Goal: Information Seeking & Learning: Learn about a topic

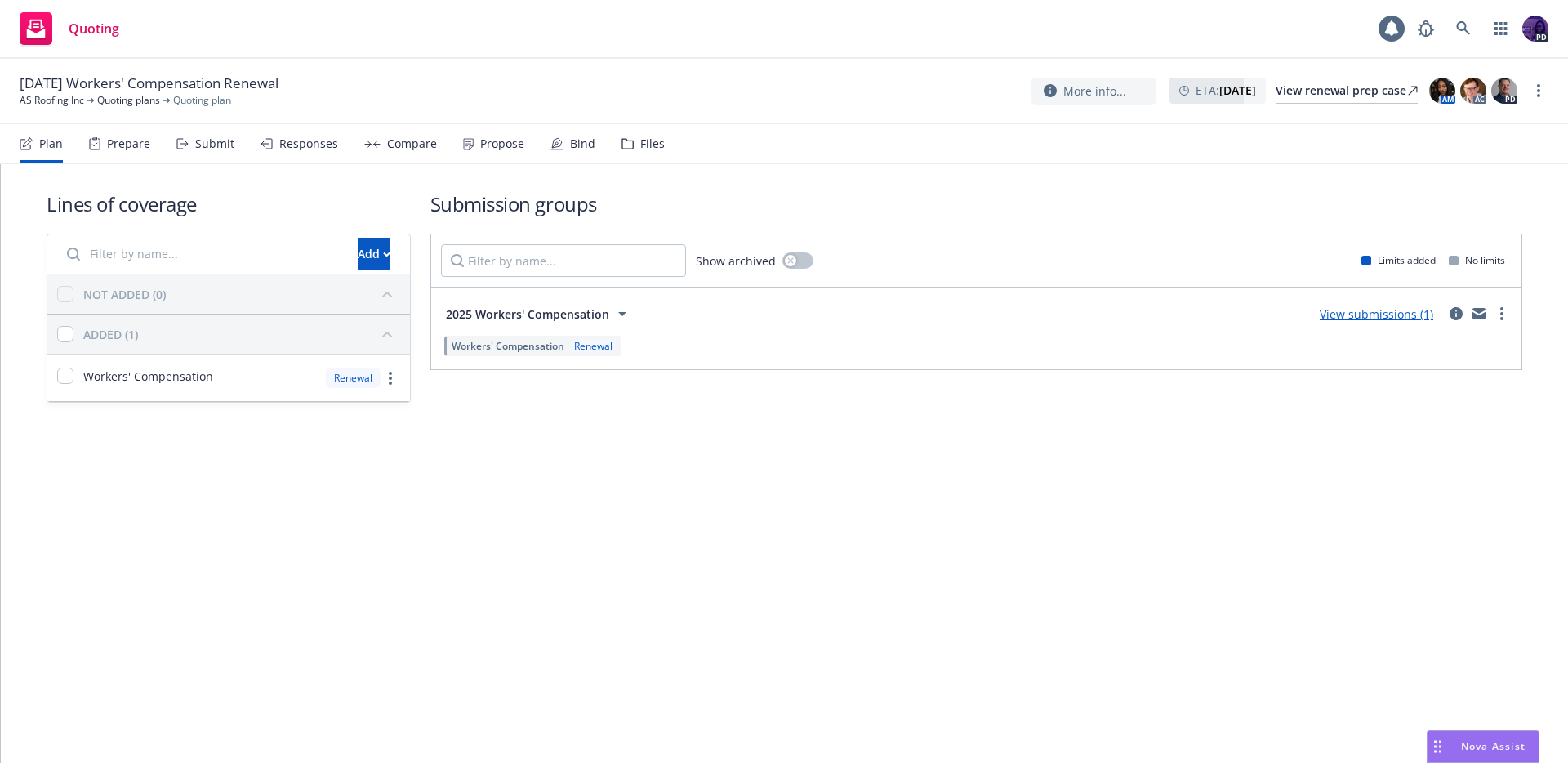
click at [319, 143] on div "Responses" at bounding box center [308, 144] width 58 height 13
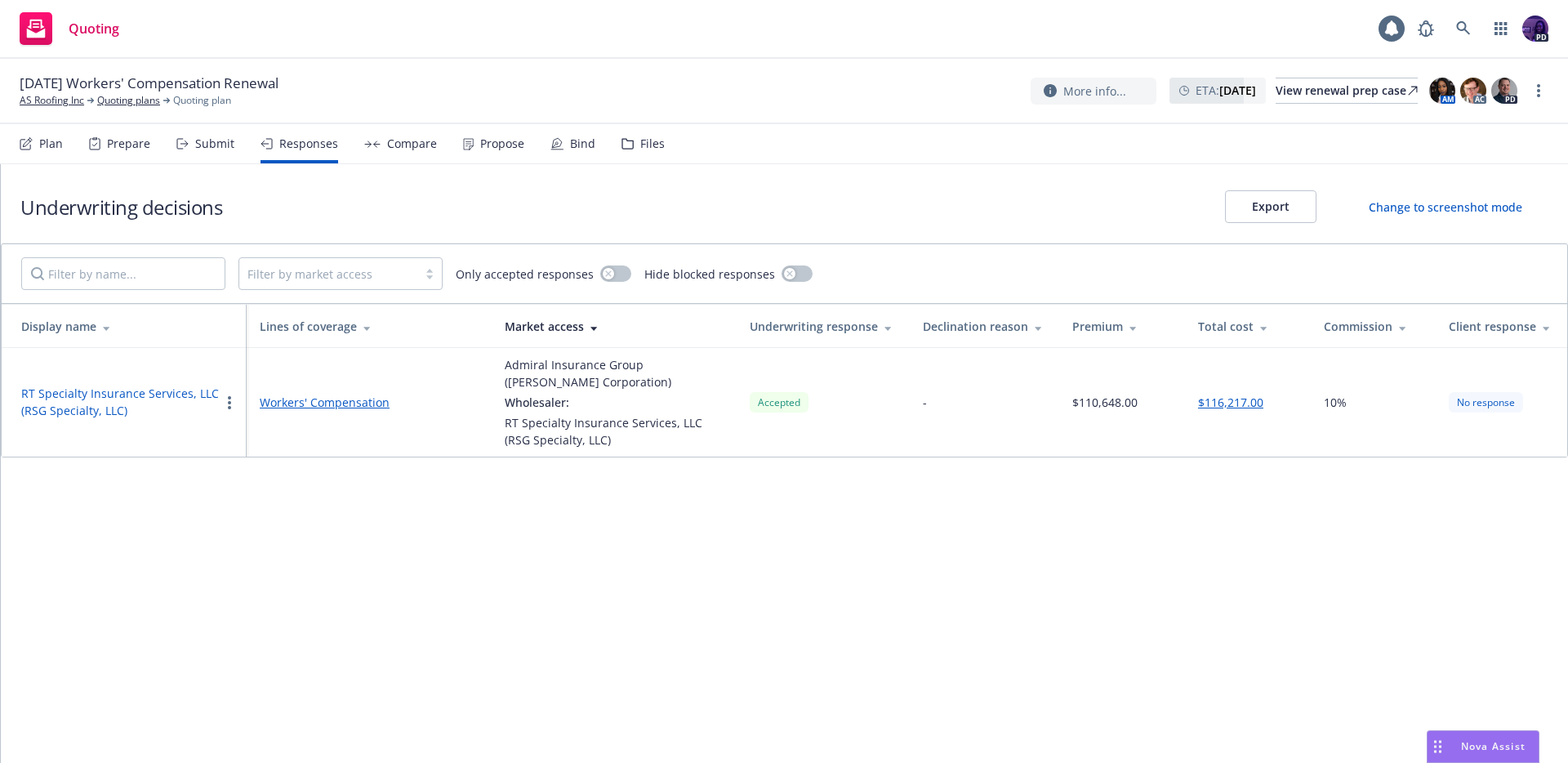
click at [418, 144] on div "Compare" at bounding box center [411, 144] width 50 height 13
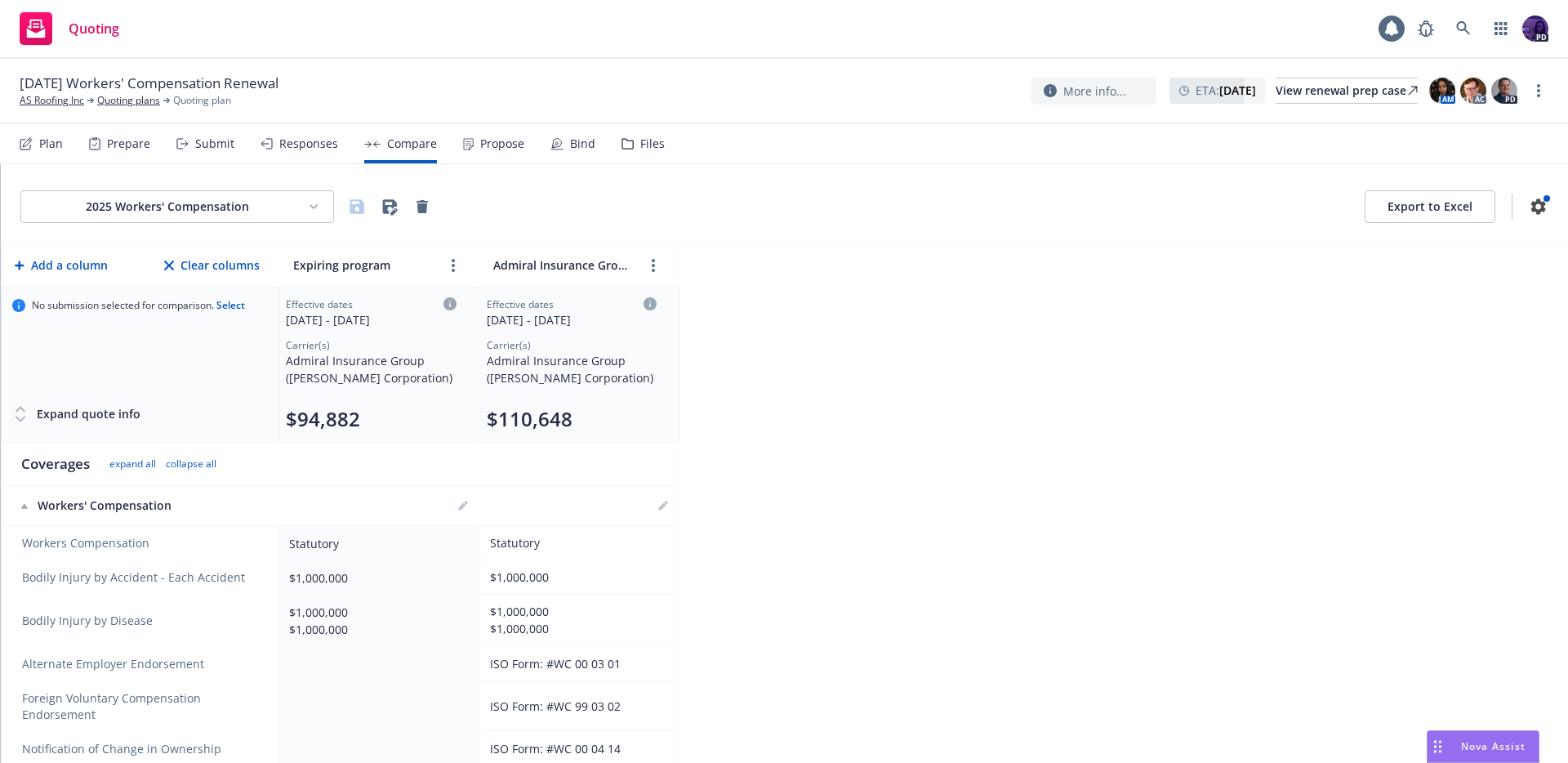
click at [484, 137] on div "Propose" at bounding box center [503, 144] width 44 height 13
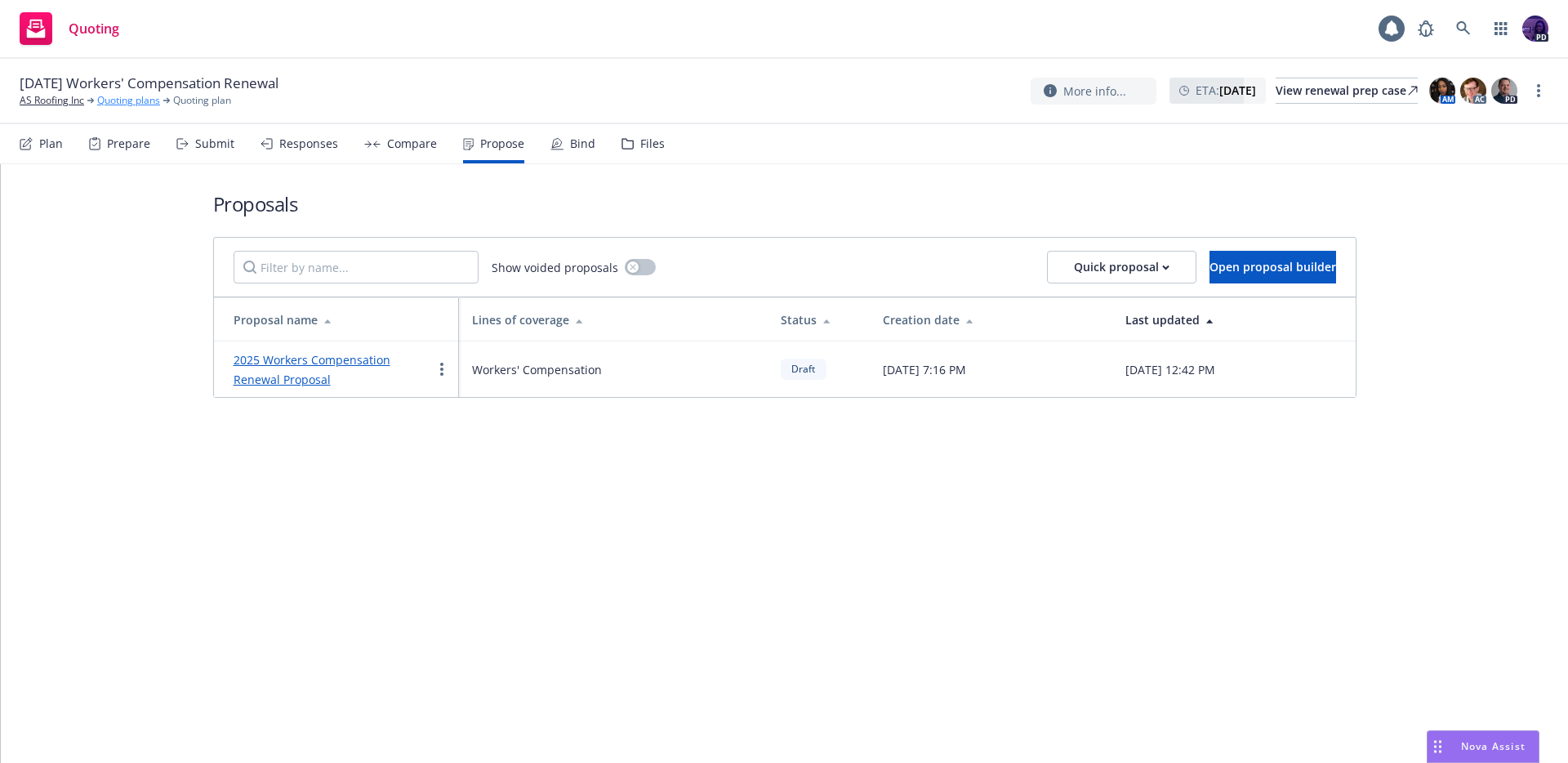
click at [125, 99] on link "Quoting plans" at bounding box center [128, 100] width 63 height 15
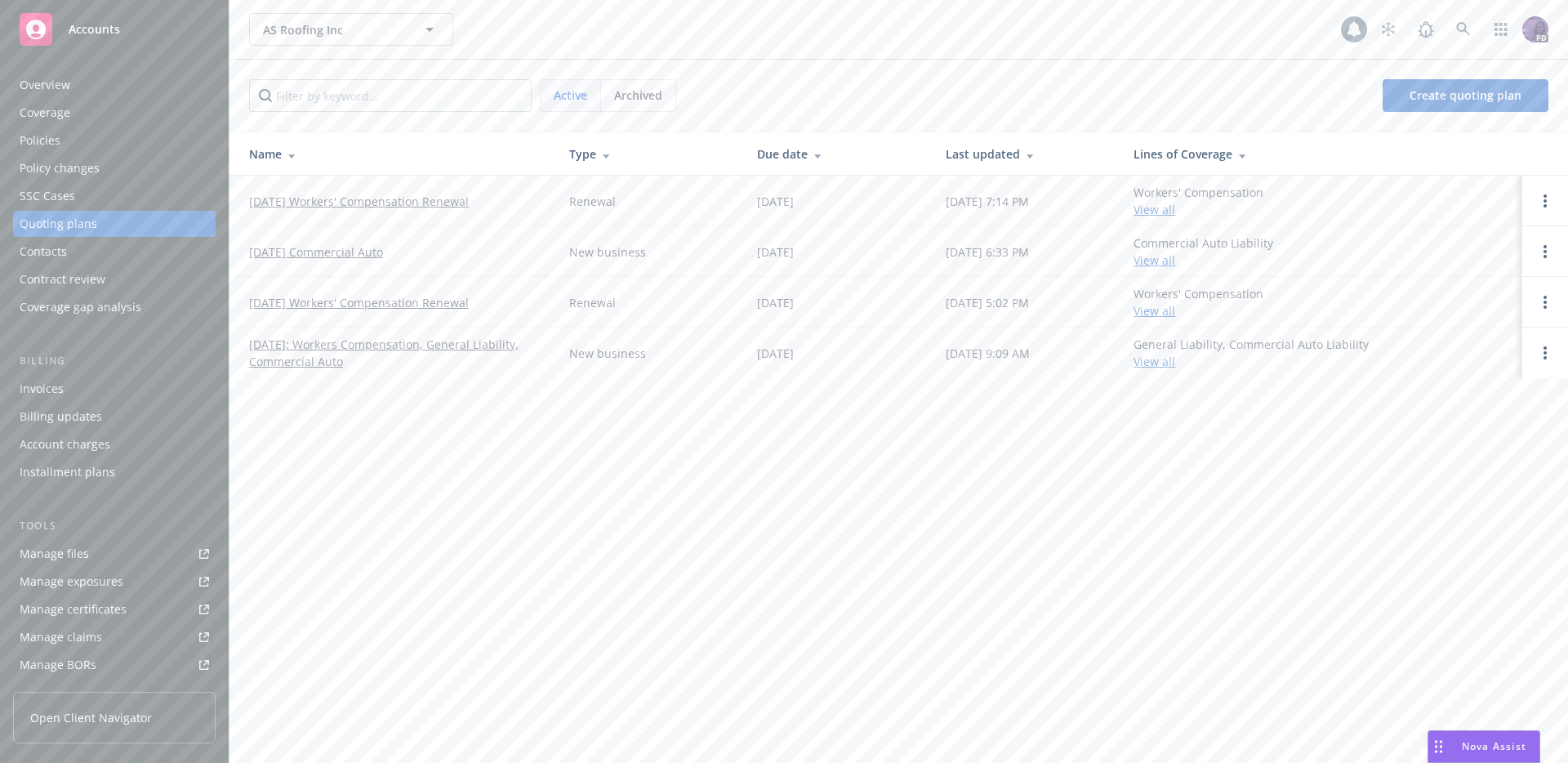
click at [514, 21] on div "AS Roofing Inc AS Roofing Inc" at bounding box center [795, 30] width 1092 height 33
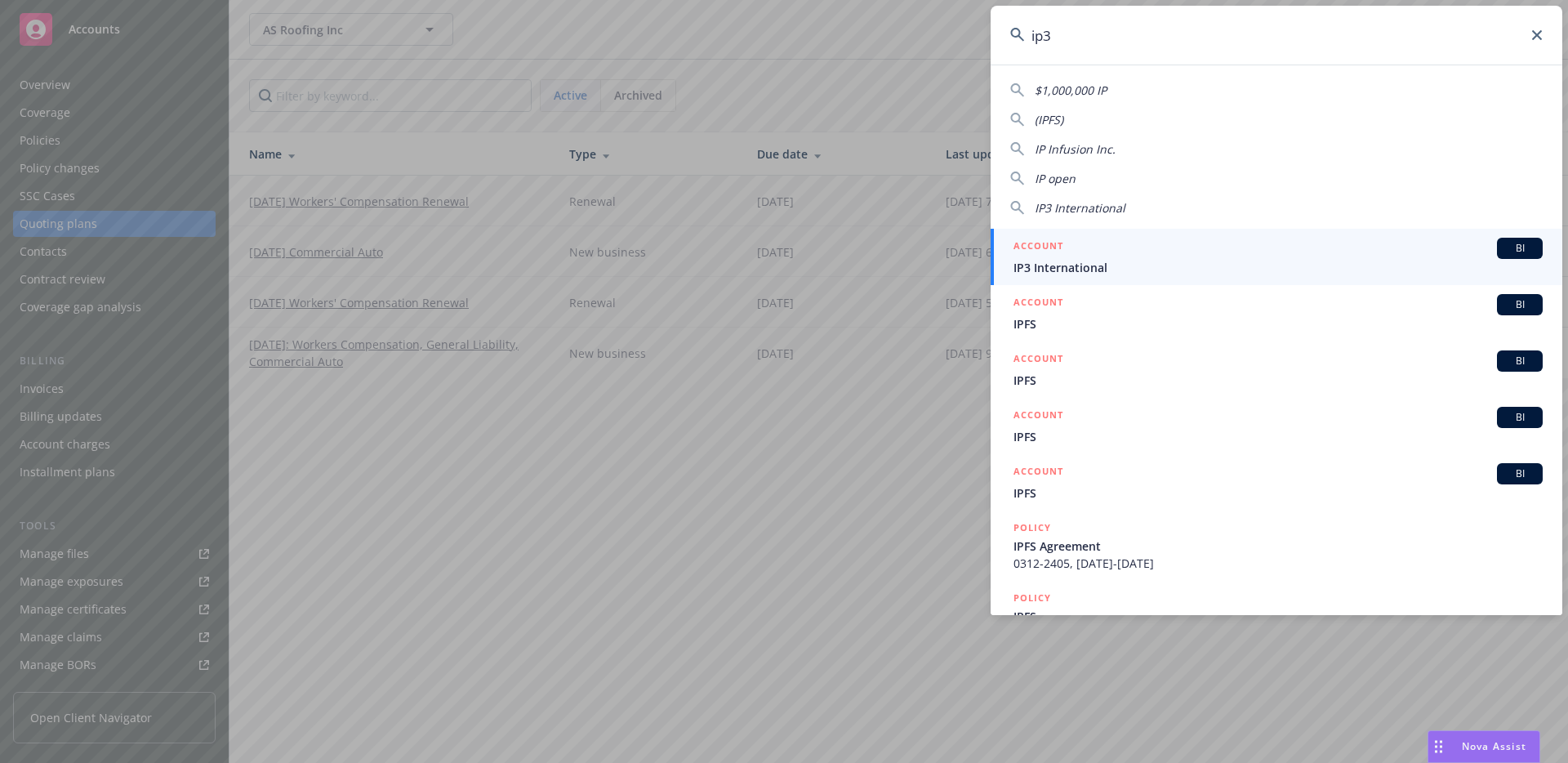
type input "ip3"
click at [1097, 260] on span "IP3 International" at bounding box center [1278, 268] width 529 height 17
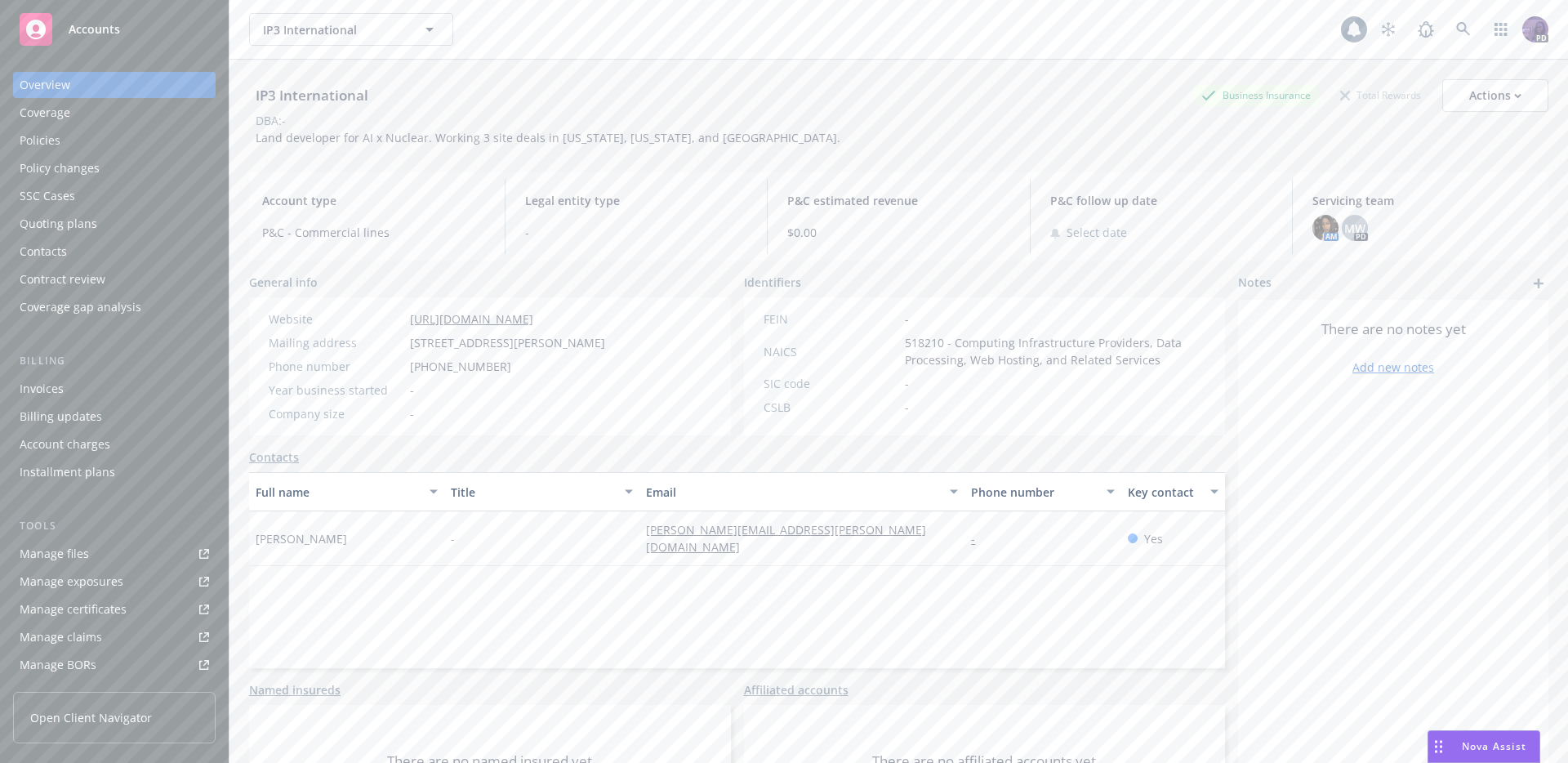
click at [154, 140] on div "Policies" at bounding box center [114, 141] width 189 height 26
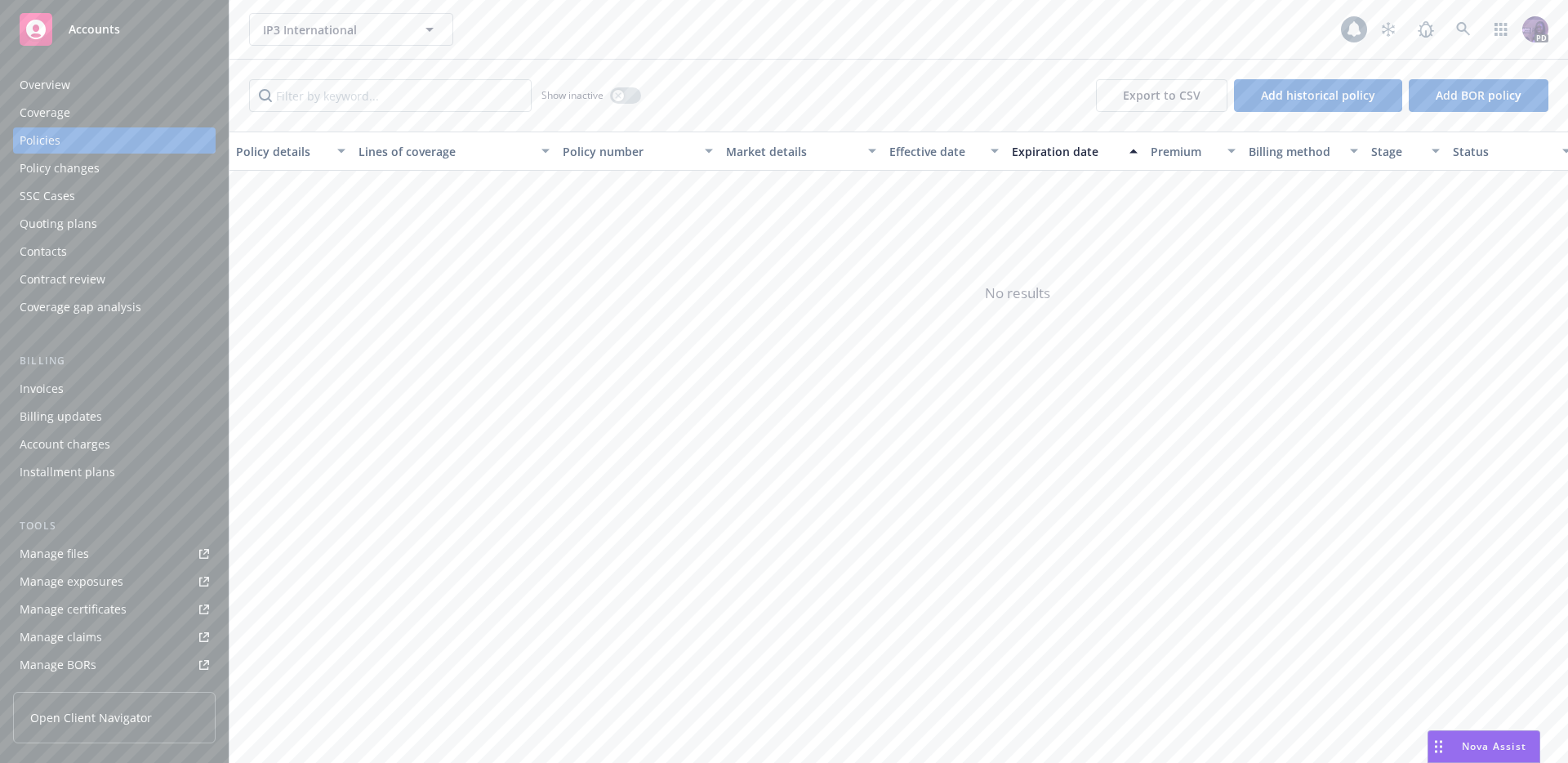
click at [164, 113] on div "Coverage" at bounding box center [114, 113] width 189 height 26
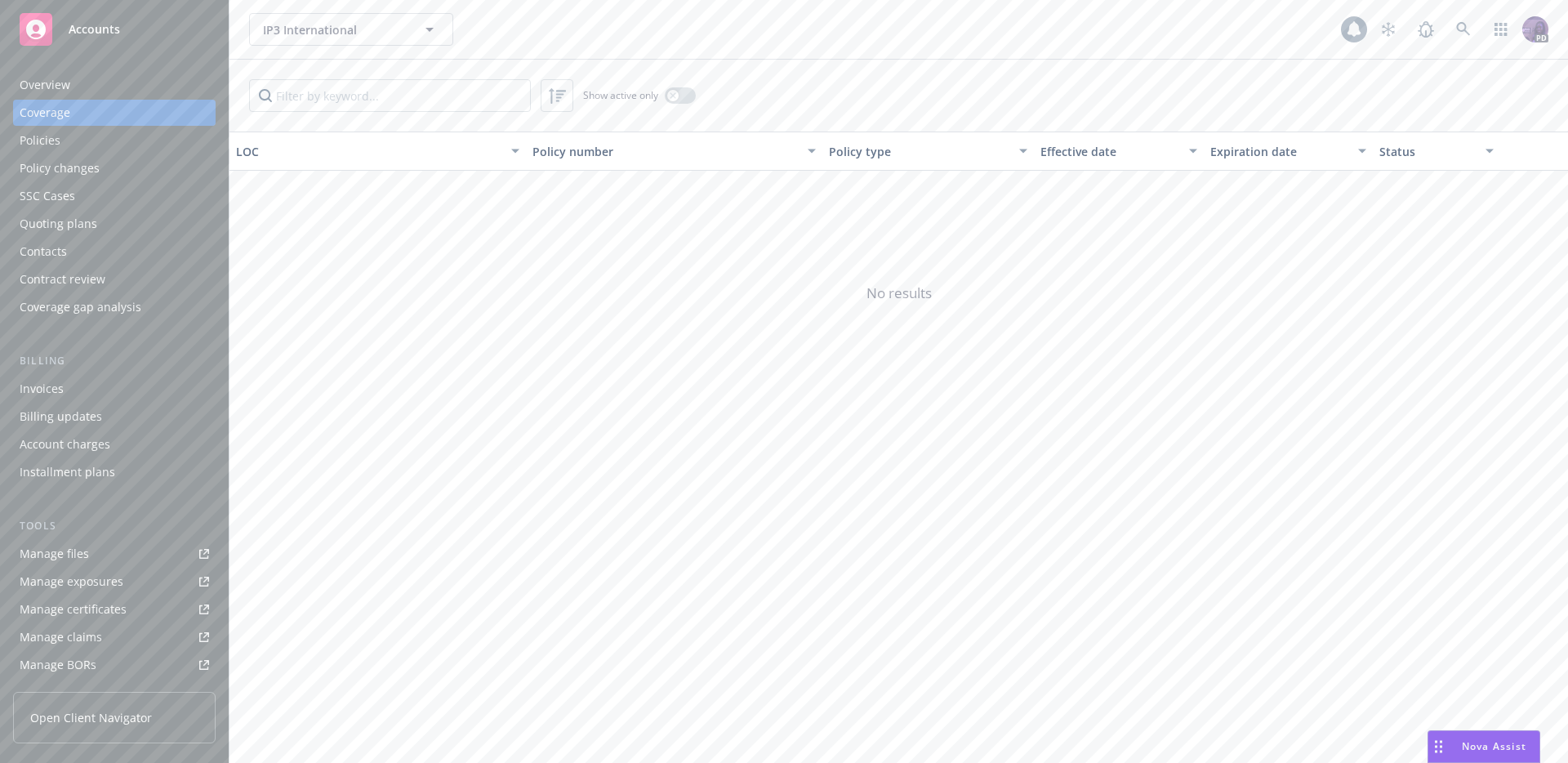
click at [140, 150] on div "Policies" at bounding box center [114, 141] width 189 height 26
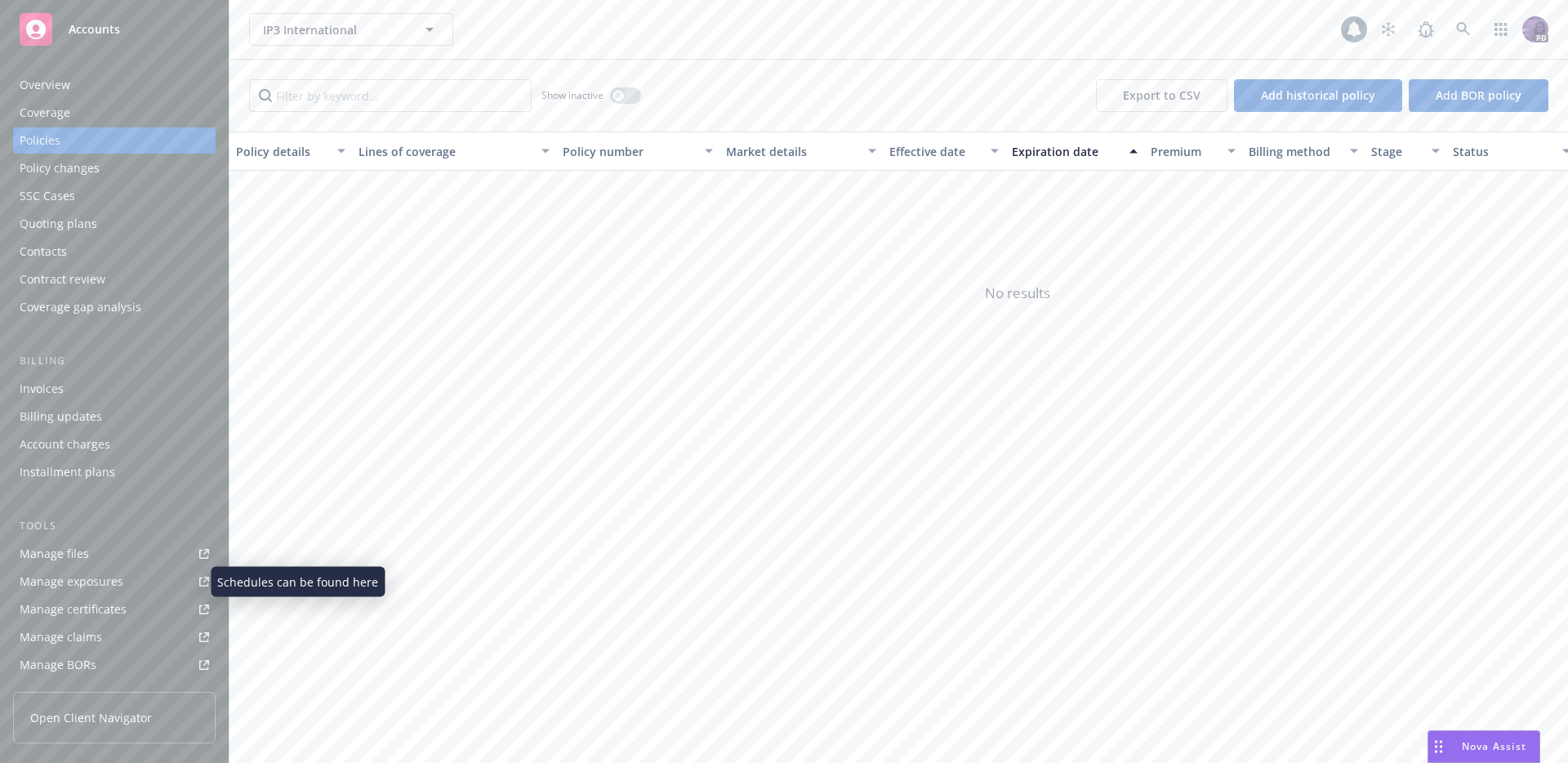
click at [99, 589] on div "Manage exposures" at bounding box center [72, 582] width 104 height 26
click at [116, 245] on div "Contacts" at bounding box center [114, 252] width 189 height 26
